Goal: Check status: Check status

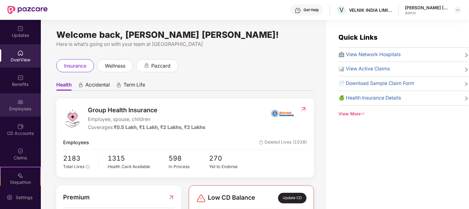
click at [25, 101] on div "Employees" at bounding box center [20, 104] width 41 height 23
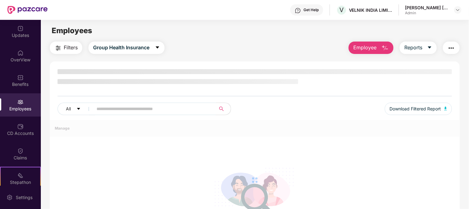
click at [140, 110] on div "All Download Filtered Report" at bounding box center [255, 110] width 395 height 17
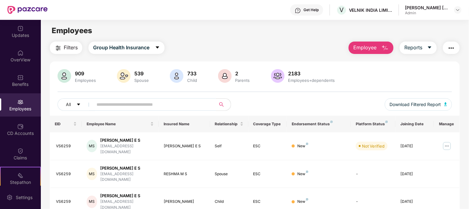
click at [136, 105] on input "text" at bounding box center [152, 104] width 111 height 9
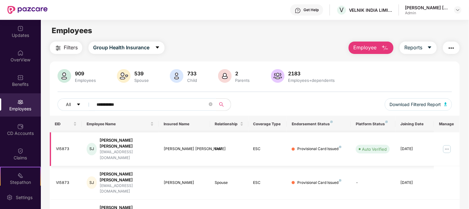
type input "**********"
click at [447, 145] on img at bounding box center [447, 149] width 10 height 10
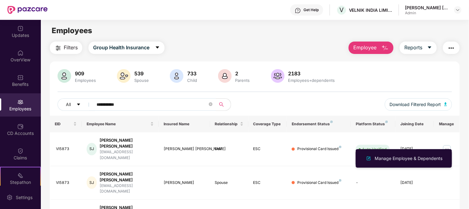
click at [377, 161] on div "Manage Employee & Dependents" at bounding box center [409, 158] width 70 height 7
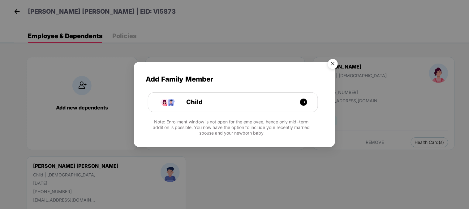
click at [332, 64] on img "Close" at bounding box center [332, 64] width 17 height 17
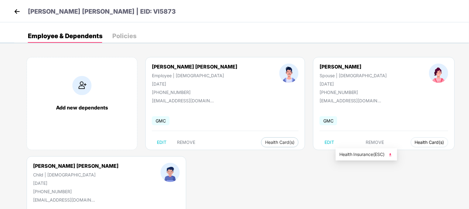
click at [415, 144] on span "Health Card(s)" at bounding box center [429, 142] width 29 height 3
click at [382, 152] on span "Health Insurance(ESC)" at bounding box center [366, 154] width 54 height 7
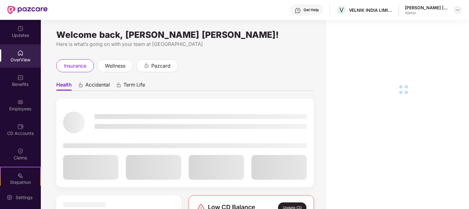
click at [459, 10] on img at bounding box center [458, 9] width 5 height 5
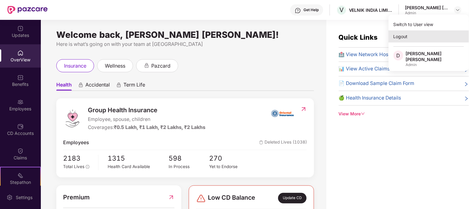
click at [411, 36] on div "Logout" at bounding box center [429, 36] width 80 height 12
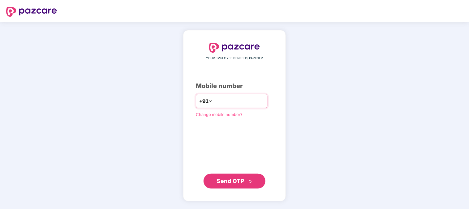
click at [232, 98] on input "number" at bounding box center [239, 101] width 51 height 10
type input "**********"
click at [227, 176] on button "Send OTP" at bounding box center [235, 180] width 62 height 15
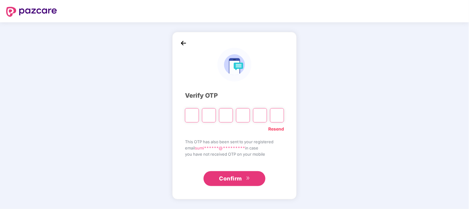
click at [193, 114] on input "Please enter verification code. Digit 1" at bounding box center [192, 115] width 14 height 14
type input "*"
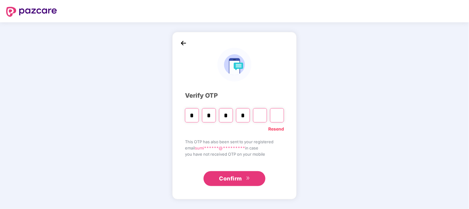
type input "*"
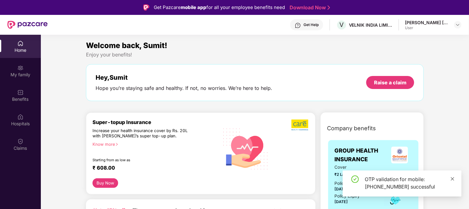
click at [452, 179] on icon "close" at bounding box center [453, 178] width 4 height 4
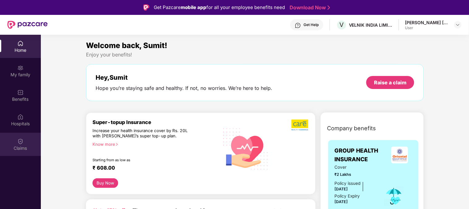
click at [26, 138] on div "Claims" at bounding box center [20, 143] width 41 height 23
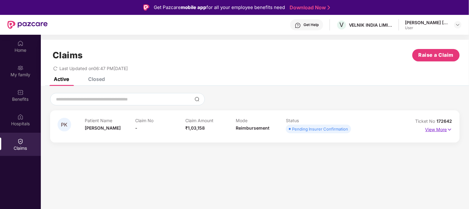
click at [439, 129] on p "View More" at bounding box center [439, 128] width 27 height 8
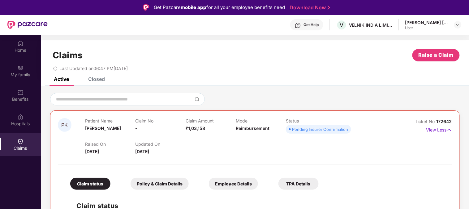
click at [95, 76] on div "Claims Raise a Claim Last Updated on 06:47 PM, 11 Sep 2025" at bounding box center [255, 58] width 428 height 37
click at [97, 79] on div "Closed" at bounding box center [96, 79] width 17 height 6
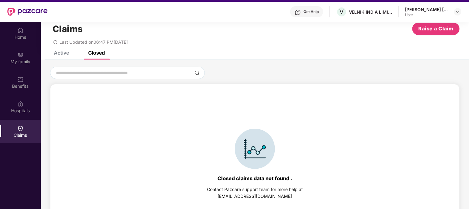
scroll to position [35, 0]
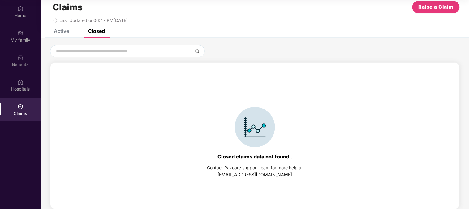
click at [62, 26] on div "Claims Raise a Claim Last Updated on 06:47 PM, 11 Sep 2025" at bounding box center [255, 10] width 428 height 37
click at [62, 30] on div "Active" at bounding box center [61, 31] width 15 height 6
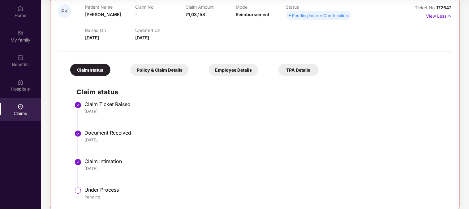
scroll to position [88, 0]
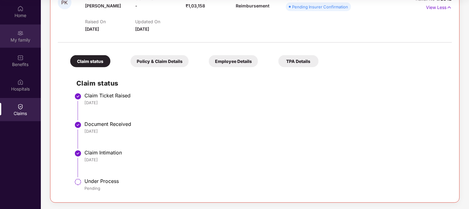
click at [22, 39] on div "My family" at bounding box center [20, 40] width 41 height 6
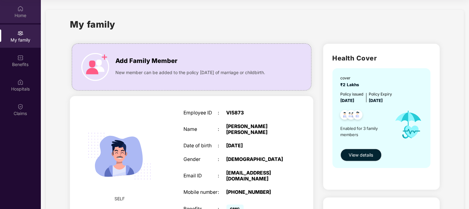
click at [17, 8] on img at bounding box center [20, 9] width 6 height 6
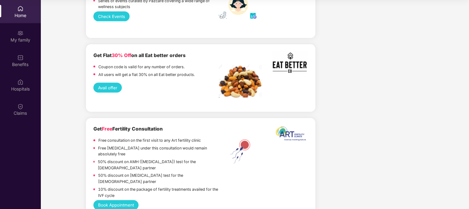
scroll to position [1066, 0]
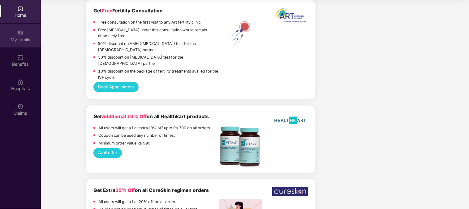
click at [17, 33] on img at bounding box center [20, 33] width 6 height 6
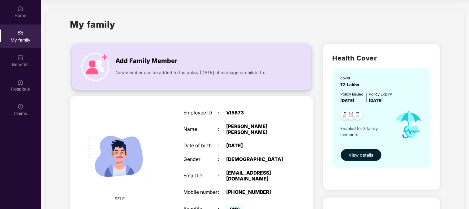
scroll to position [34, 0]
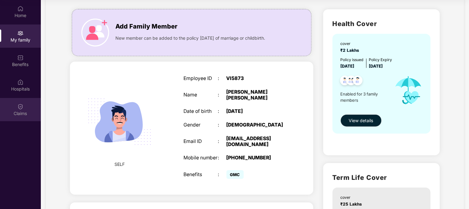
click at [21, 109] on div "Claims" at bounding box center [20, 109] width 41 height 23
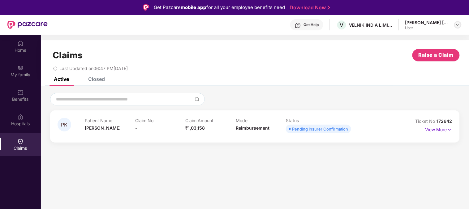
click at [460, 26] on img at bounding box center [458, 24] width 5 height 5
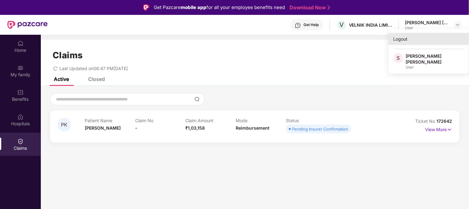
click at [401, 39] on div "Logout" at bounding box center [429, 39] width 80 height 12
